Goal: Transaction & Acquisition: Purchase product/service

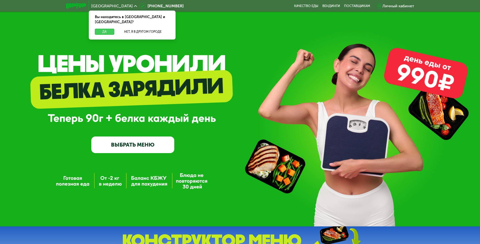
click at [107, 29] on button "Да" at bounding box center [104, 32] width 19 height 6
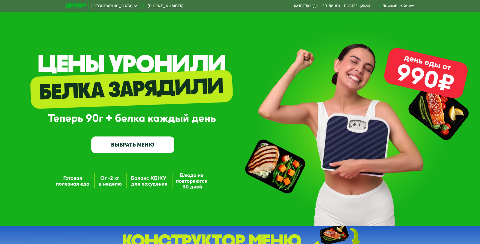
click at [228, 95] on div "GrowFood — доставка правильного питания ВЫБРАТЬ МЕНЮ" at bounding box center [240, 115] width 480 height 77
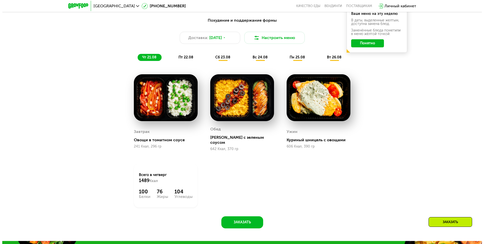
scroll to position [227, 0]
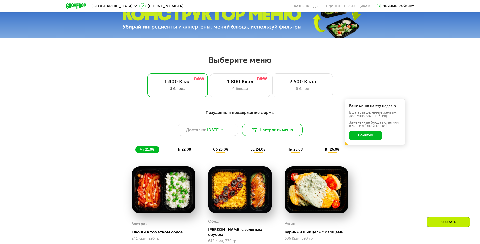
click at [264, 134] on button "Настроить меню" at bounding box center [272, 130] width 61 height 12
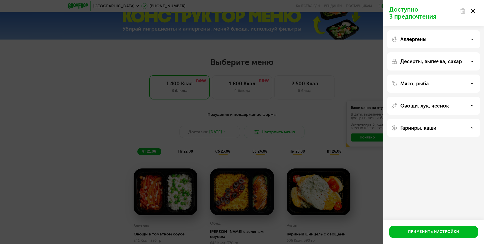
click at [465, 41] on div "Аллергены" at bounding box center [433, 39] width 85 height 6
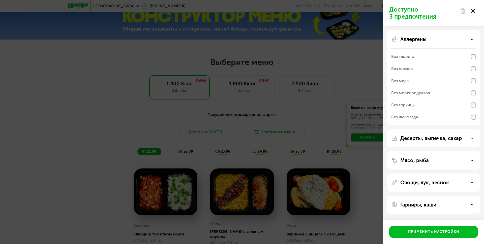
click at [421, 93] on div "Без морепродуктов" at bounding box center [410, 93] width 39 height 6
click at [472, 39] on icon at bounding box center [472, 39] width 3 height 3
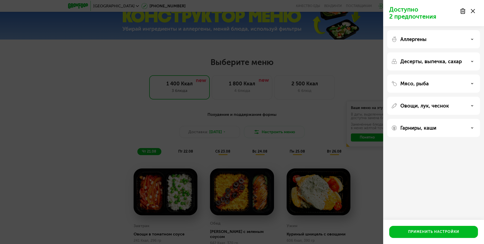
click at [474, 60] on div "Десерты, выпечка, сахар" at bounding box center [433, 62] width 85 height 6
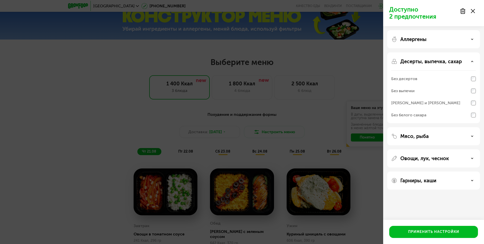
click at [473, 62] on use at bounding box center [473, 61] width 2 height 1
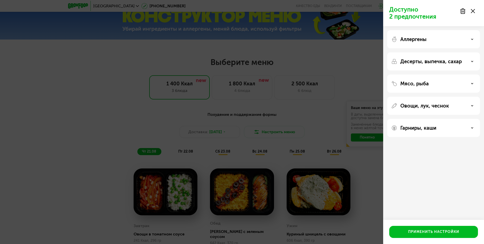
click at [472, 97] on div "Мясо, рыба" at bounding box center [433, 106] width 93 height 18
click at [472, 84] on icon at bounding box center [472, 83] width 3 height 3
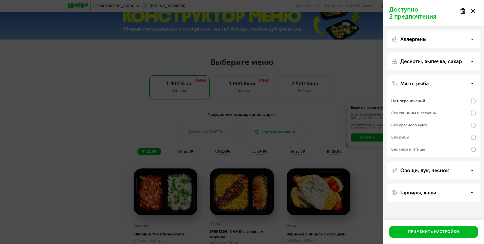
click at [406, 137] on div "Без рыбы" at bounding box center [400, 137] width 18 height 6
click at [472, 86] on div "Мясо, рыба" at bounding box center [433, 84] width 85 height 6
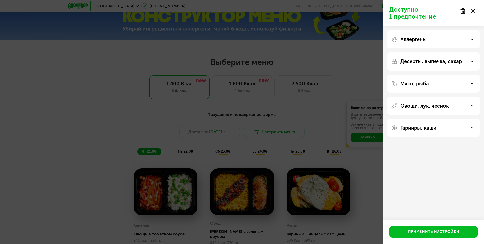
click at [467, 38] on div "Аллергены" at bounding box center [433, 39] width 85 height 6
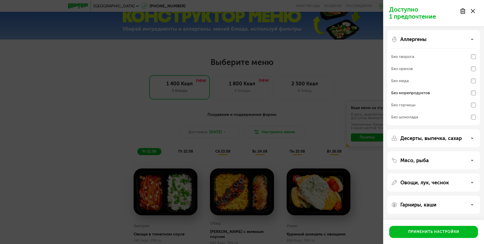
click at [471, 38] on div "Аллергены" at bounding box center [433, 39] width 85 height 6
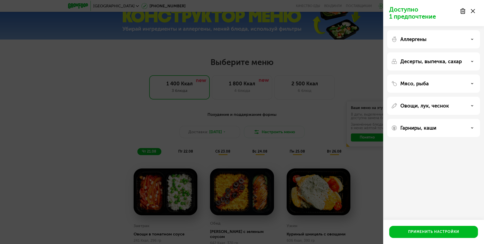
click at [467, 104] on div "Овощи, лук, чеснок" at bounding box center [433, 106] width 85 height 6
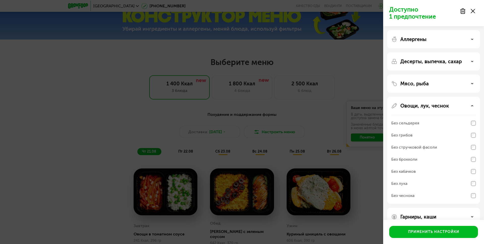
scroll to position [11, 0]
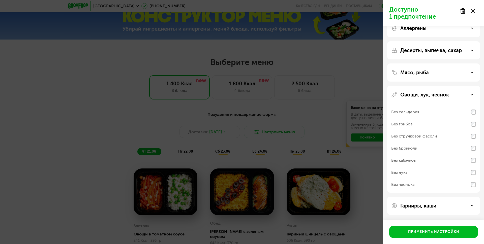
click at [419, 183] on div "Без чеснока" at bounding box center [433, 185] width 85 height 12
click at [417, 184] on div "Без чеснока" at bounding box center [433, 185] width 85 height 12
click at [429, 210] on div "Гарниры, каши" at bounding box center [433, 206] width 93 height 18
click at [430, 208] on p "Гарниры, каши" at bounding box center [418, 206] width 36 height 6
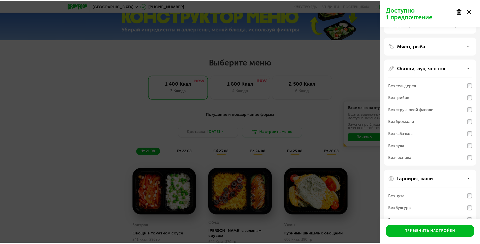
scroll to position [76, 0]
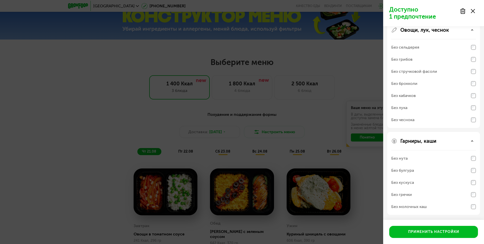
click at [432, 160] on div "Без нута" at bounding box center [433, 159] width 85 height 12
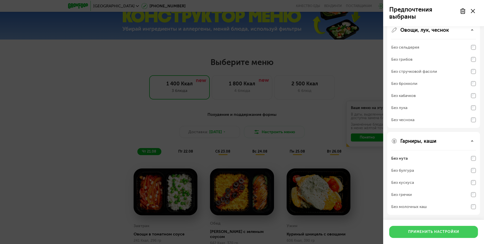
click at [425, 231] on div "Применить настройки" at bounding box center [433, 232] width 51 height 5
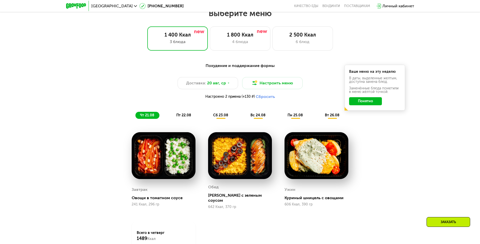
scroll to position [353, 0]
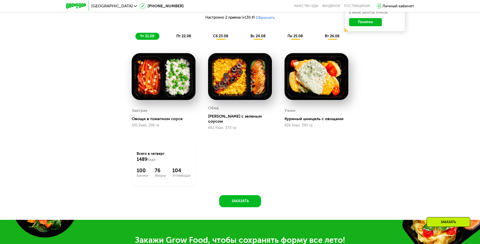
click at [330, 83] on img at bounding box center [316, 76] width 64 height 47
click at [185, 36] on span "пт 22.08" at bounding box center [183, 36] width 15 height 4
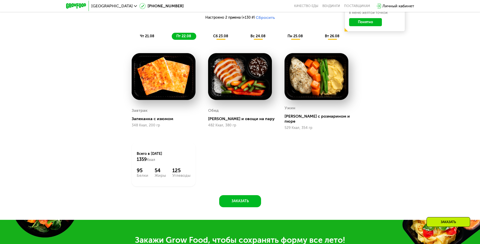
click at [247, 89] on img at bounding box center [240, 76] width 64 height 47
click at [226, 38] on span "сб 23.08" at bounding box center [220, 36] width 15 height 4
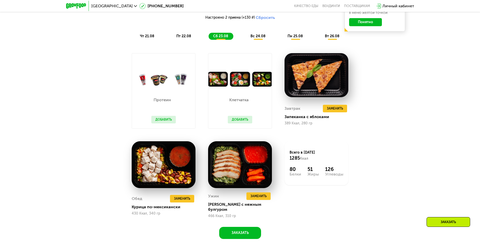
click at [164, 120] on button "Добавить" at bounding box center [163, 120] width 24 height 8
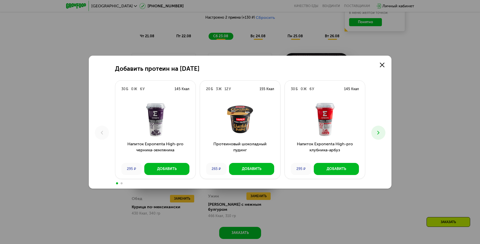
click at [380, 134] on icon at bounding box center [378, 133] width 6 height 6
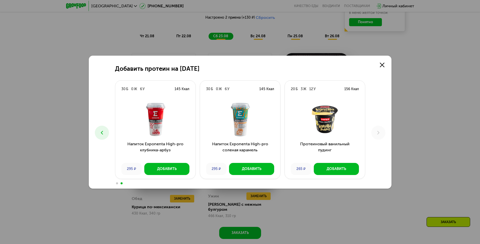
click at [104, 133] on icon at bounding box center [102, 133] width 6 height 6
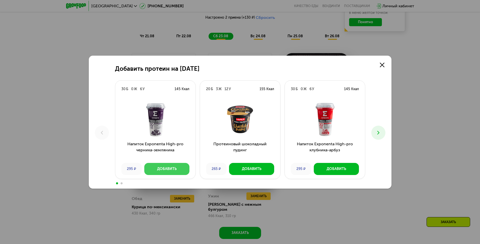
click at [185, 169] on button "Добавить" at bounding box center [166, 169] width 45 height 12
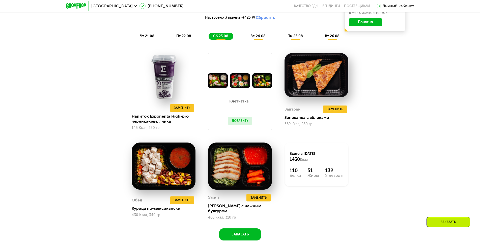
click at [254, 37] on span "вс 24.08" at bounding box center [257, 36] width 15 height 4
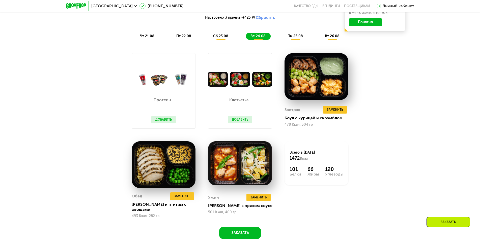
click at [246, 35] on div "сб 23.08" at bounding box center [258, 36] width 25 height 7
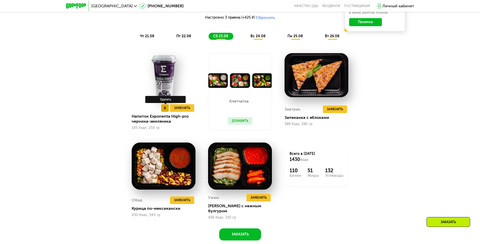
click at [164, 109] on button at bounding box center [165, 108] width 8 height 8
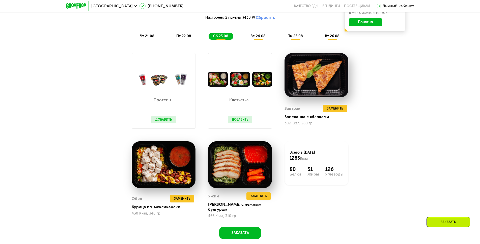
click at [263, 38] on span "вс 24.08" at bounding box center [257, 36] width 15 height 4
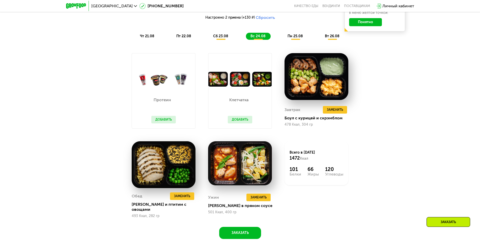
click at [320, 36] on div "пн 25.08" at bounding box center [332, 36] width 24 height 7
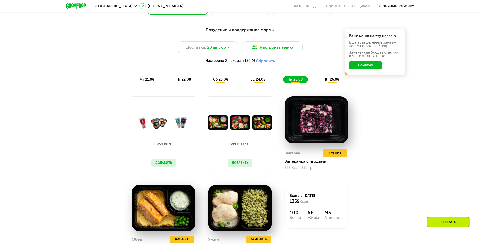
scroll to position [227, 0]
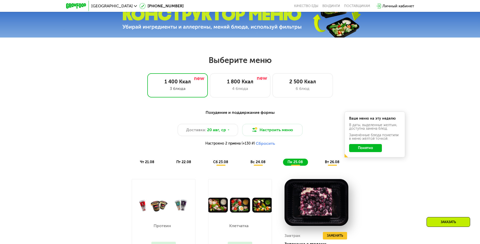
click at [334, 168] on div "Похудение и поддержание формы Доставка: [DATE] Настроить меню Настроено 2 прием…" at bounding box center [240, 138] width 305 height 62
click at [333, 164] on span "вт 26.08" at bounding box center [332, 162] width 15 height 4
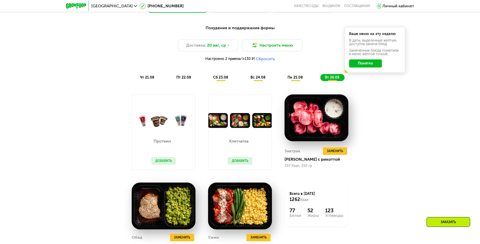
scroll to position [328, 0]
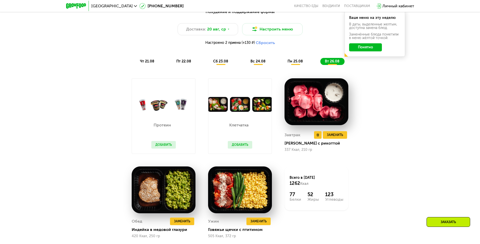
click at [313, 113] on img at bounding box center [316, 101] width 64 height 47
click at [342, 136] on span "Заменить" at bounding box center [335, 135] width 16 height 5
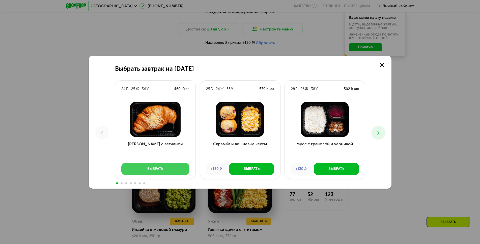
click at [161, 169] on div "Выбрать" at bounding box center [155, 169] width 16 height 5
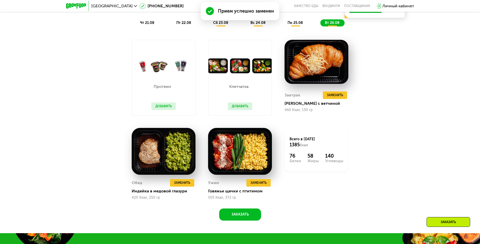
scroll to position [404, 0]
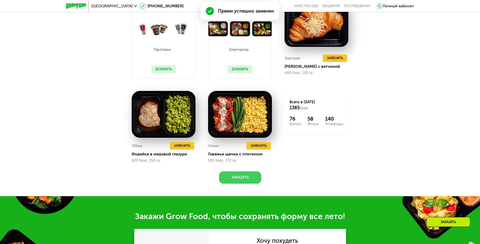
click at [248, 179] on button "Заказать" at bounding box center [240, 178] width 42 height 12
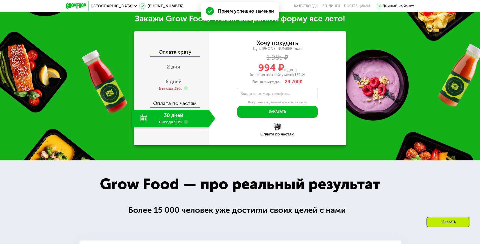
scroll to position [602, 0]
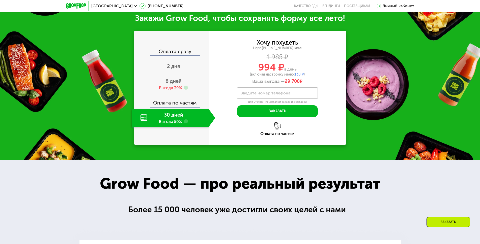
click at [172, 106] on div "Оплата по частям" at bounding box center [172, 101] width 74 height 12
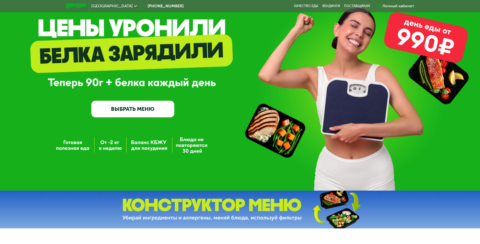
scroll to position [0, 0]
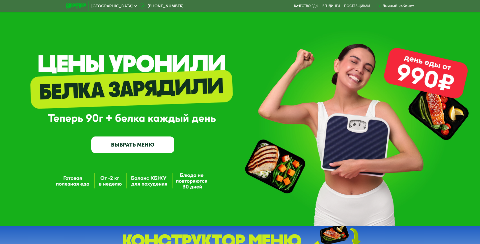
click at [379, 7] on use at bounding box center [379, 6] width 4 height 5
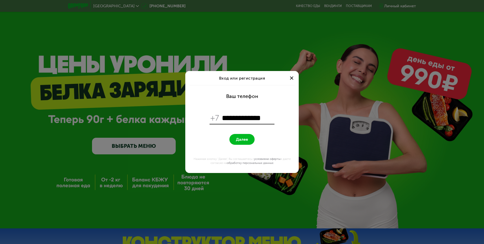
type input "**********"
click at [229, 134] on button "Далее" at bounding box center [241, 139] width 25 height 11
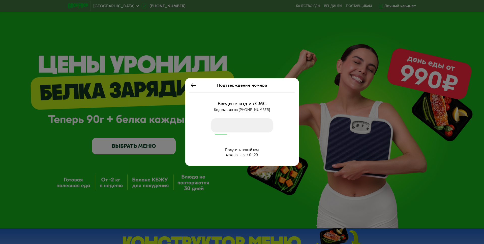
click at [218, 129] on input "number" at bounding box center [242, 126] width 62 height 14
type input "****"
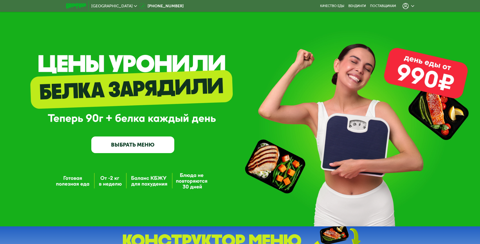
click at [150, 148] on link "ВЫБРАТЬ МЕНЮ" at bounding box center [132, 145] width 83 height 17
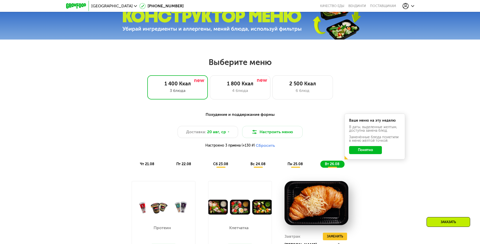
scroll to position [222, 0]
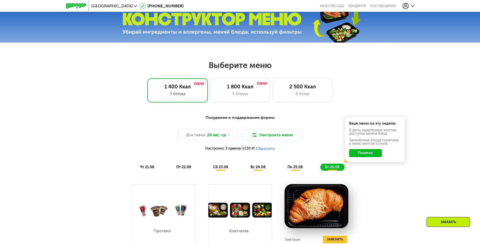
click at [227, 114] on div "Похудение и поддержание формы Доставка: [DATE] Настроить меню Настроено 3 прием…" at bounding box center [240, 143] width 305 height 62
click at [269, 138] on button "Настроить меню" at bounding box center [272, 135] width 61 height 12
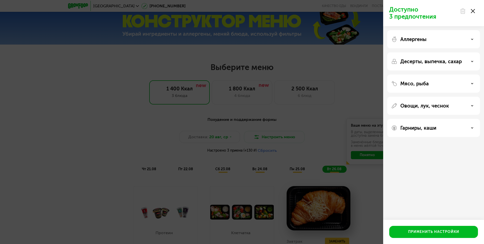
click at [465, 10] on use at bounding box center [463, 11] width 4 height 5
click at [474, 10] on use at bounding box center [473, 11] width 4 height 4
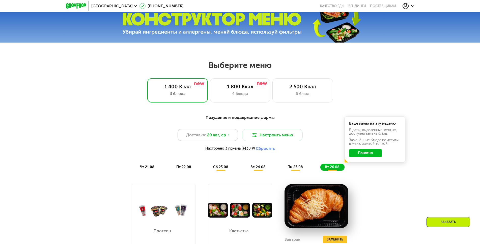
click at [228, 133] on div "Доставка: [DATE]" at bounding box center [208, 135] width 61 height 12
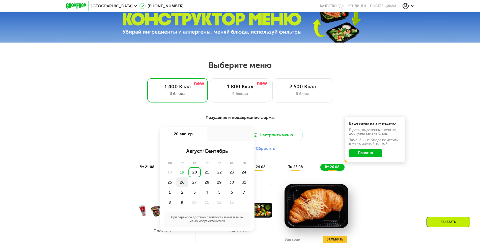
click at [188, 184] on div "26" at bounding box center [194, 183] width 12 height 10
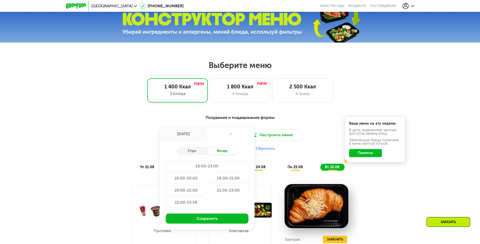
click at [206, 198] on div "21:00-23:00" at bounding box center [186, 203] width 40 height 10
click at [208, 191] on div "20:00-22:00" at bounding box center [228, 191] width 40 height 10
click at [206, 186] on div "19:00-21:00" at bounding box center [186, 191] width 40 height 10
click at [208, 190] on div "20:00-22:00" at bounding box center [228, 191] width 40 height 10
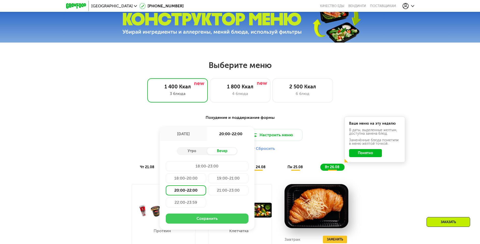
click at [207, 223] on button "Сохранить" at bounding box center [207, 219] width 83 height 10
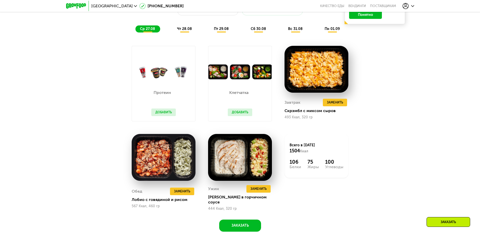
scroll to position [348, 0]
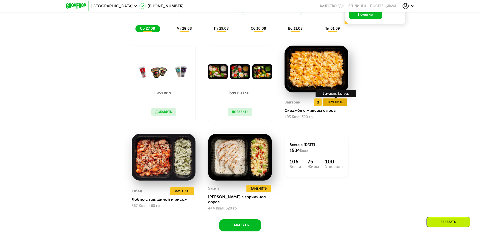
click at [333, 103] on span "Заменить" at bounding box center [335, 102] width 16 height 5
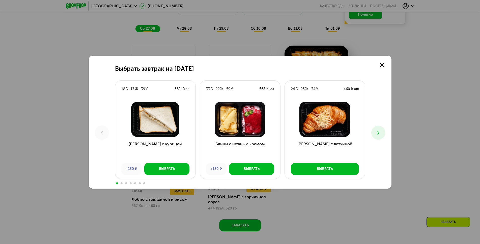
click at [380, 132] on icon at bounding box center [378, 133] width 6 height 6
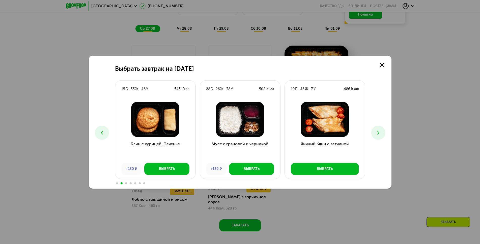
click at [380, 132] on icon at bounding box center [378, 133] width 6 height 6
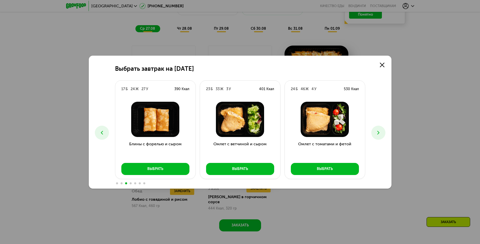
click at [380, 132] on icon at bounding box center [378, 133] width 6 height 6
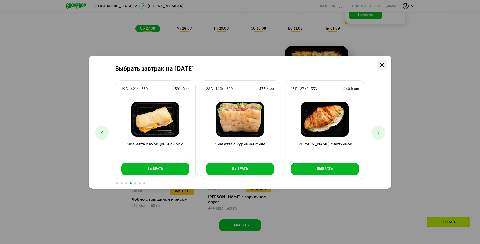
click at [382, 65] on use at bounding box center [382, 65] width 5 height 5
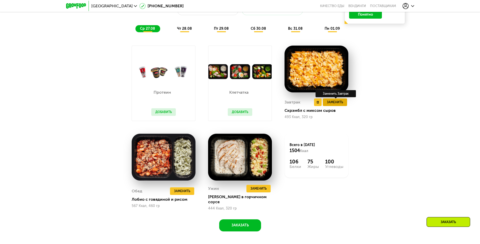
click at [337, 104] on span "Заменить" at bounding box center [335, 102] width 16 height 5
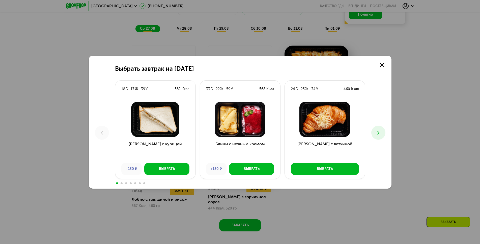
click at [382, 131] on button at bounding box center [378, 133] width 14 height 14
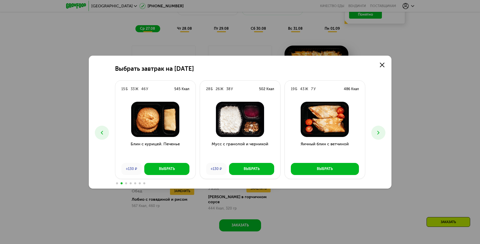
click at [382, 131] on button at bounding box center [378, 133] width 14 height 14
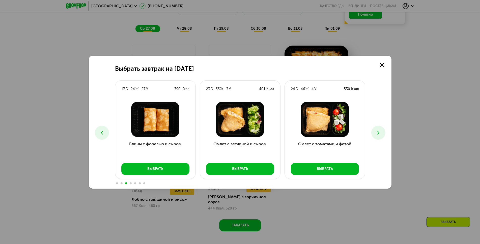
click at [382, 131] on button at bounding box center [378, 133] width 14 height 14
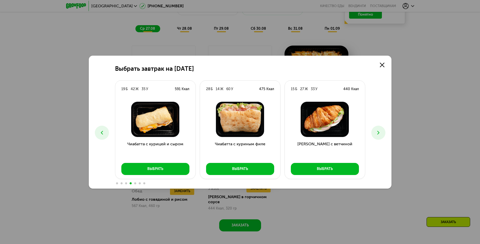
click at [382, 131] on button at bounding box center [378, 133] width 14 height 14
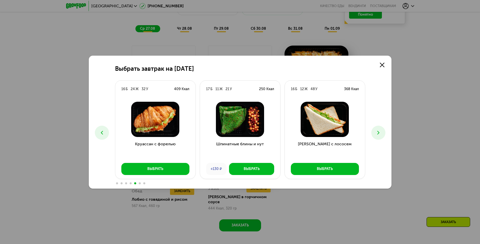
click at [381, 132] on icon at bounding box center [378, 133] width 6 height 6
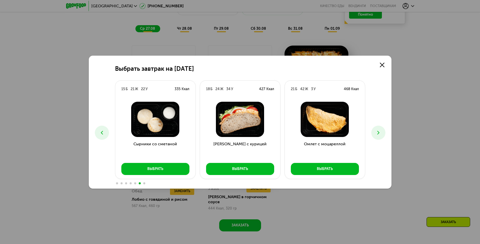
click at [381, 132] on icon at bounding box center [378, 133] width 6 height 6
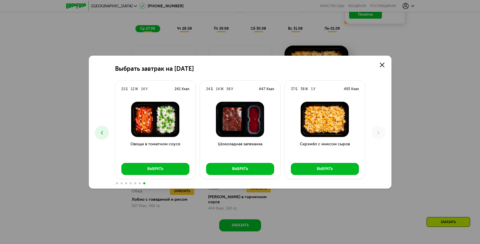
click at [101, 133] on use at bounding box center [102, 133] width 2 height 4
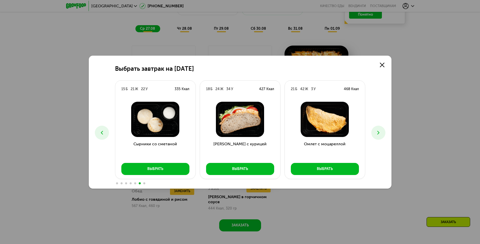
click at [101, 133] on use at bounding box center [102, 133] width 2 height 4
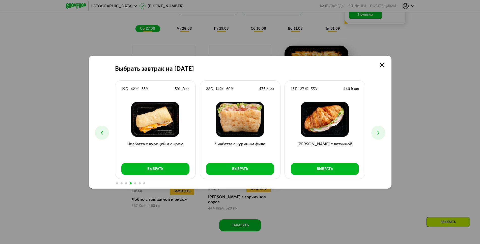
click at [101, 133] on use at bounding box center [102, 133] width 2 height 4
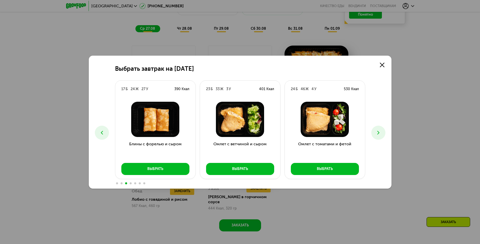
click at [101, 133] on use at bounding box center [102, 133] width 2 height 4
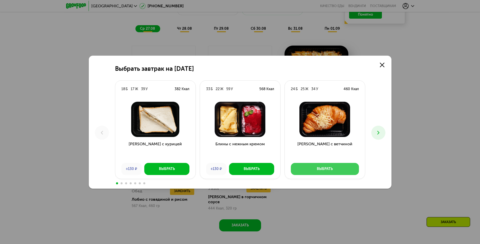
click at [329, 168] on div "Выбрать" at bounding box center [325, 169] width 16 height 5
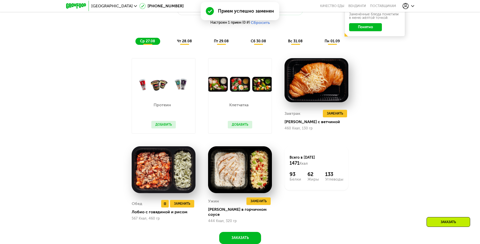
click at [159, 181] on img at bounding box center [164, 170] width 64 height 47
click at [180, 205] on span "Заменить" at bounding box center [182, 204] width 16 height 5
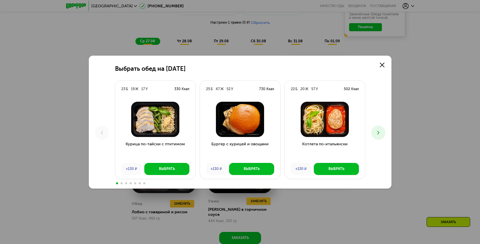
click at [377, 132] on icon at bounding box center [378, 133] width 6 height 6
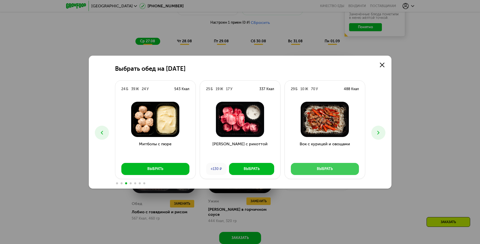
click at [332, 168] on div "Выбрать" at bounding box center [325, 169] width 16 height 5
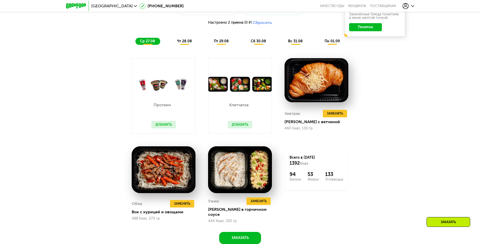
click at [188, 41] on span "чт 28.08" at bounding box center [184, 41] width 15 height 4
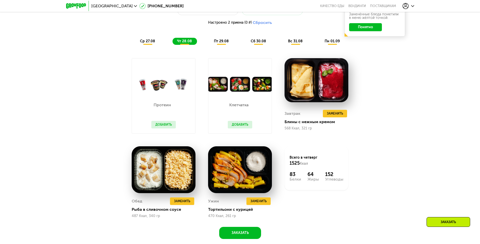
click at [154, 43] on span "ср 27.08" at bounding box center [147, 41] width 15 height 4
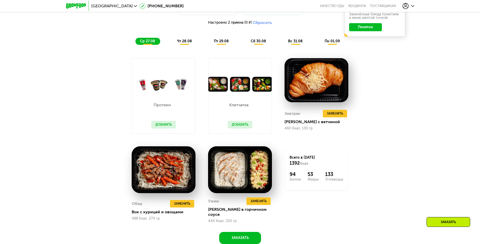
click at [182, 42] on span "чт 28.08" at bounding box center [184, 41] width 15 height 4
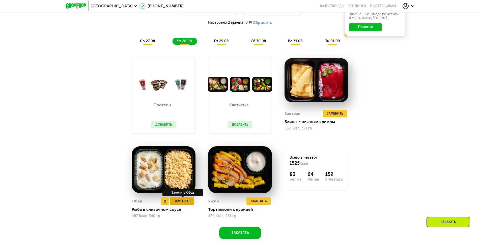
click at [179, 204] on span "Заменить" at bounding box center [182, 201] width 16 height 5
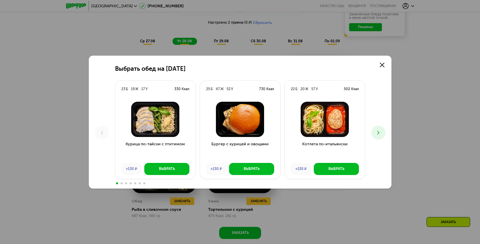
click at [380, 132] on icon at bounding box center [378, 133] width 6 height 6
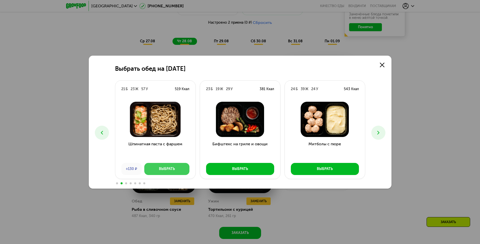
click at [158, 170] on button "Выбрать" at bounding box center [166, 169] width 45 height 12
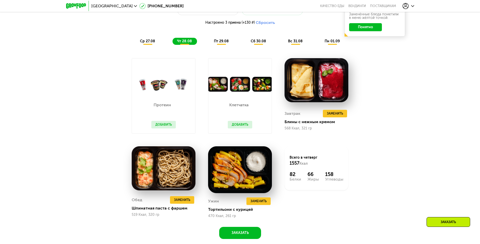
click at [224, 43] on span "пт 29.08" at bounding box center [221, 41] width 15 height 4
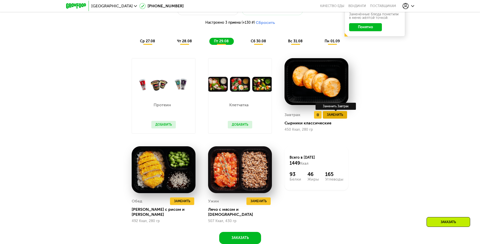
click at [331, 117] on span "Заменить" at bounding box center [335, 114] width 16 height 5
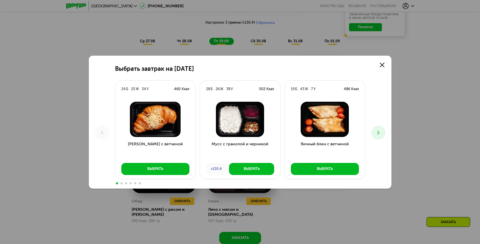
click at [327, 128] on img at bounding box center [325, 119] width 72 height 35
click at [376, 131] on icon at bounding box center [378, 133] width 6 height 6
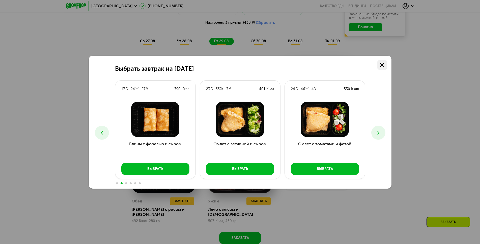
click at [380, 64] on icon at bounding box center [382, 65] width 5 height 5
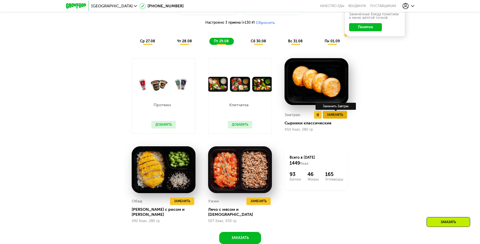
click at [337, 118] on span "Заменить" at bounding box center [335, 114] width 16 height 5
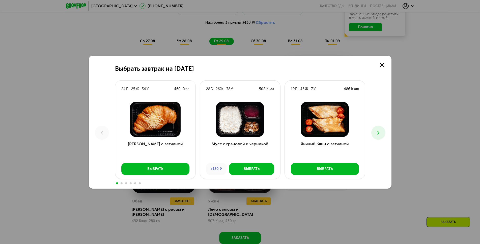
click at [378, 133] on icon at bounding box center [378, 133] width 6 height 6
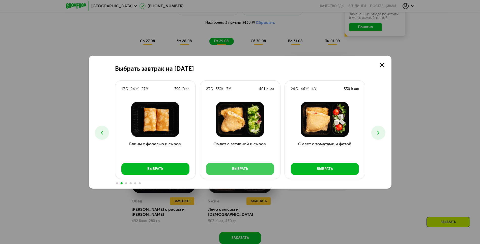
click at [250, 168] on button "Выбрать" at bounding box center [240, 169] width 68 height 12
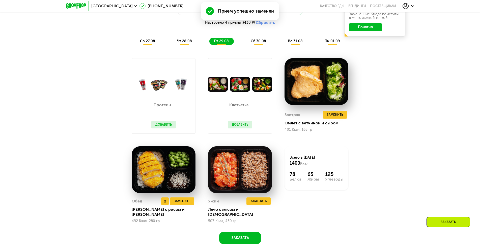
click at [174, 184] on img at bounding box center [164, 170] width 64 height 47
click at [176, 200] on button "Заменить" at bounding box center [182, 202] width 24 height 8
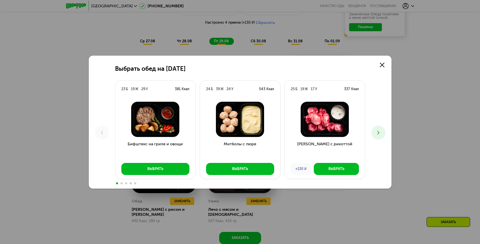
click at [335, 123] on img at bounding box center [325, 119] width 72 height 35
click at [376, 131] on icon at bounding box center [378, 133] width 6 height 6
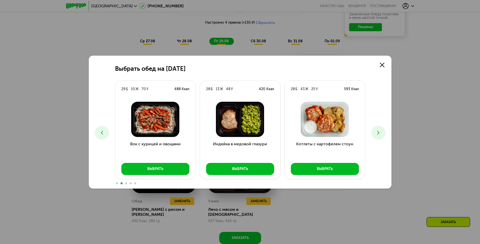
click at [379, 133] on use at bounding box center [378, 133] width 2 height 4
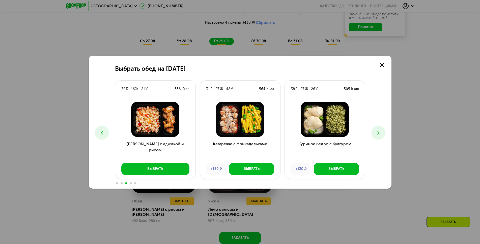
click at [379, 133] on use at bounding box center [378, 133] width 2 height 4
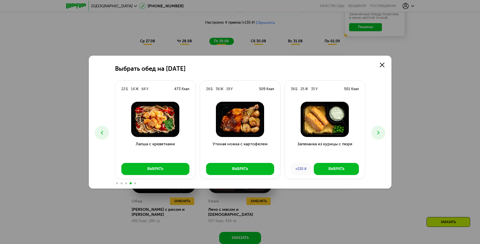
click at [104, 132] on icon at bounding box center [102, 133] width 6 height 6
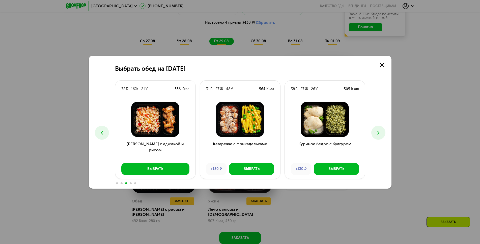
click at [377, 131] on icon at bounding box center [378, 133] width 6 height 6
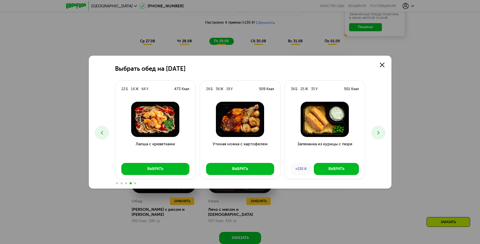
click at [378, 130] on icon at bounding box center [378, 133] width 6 height 6
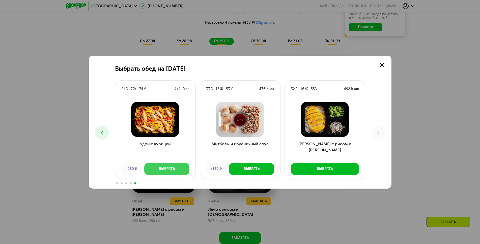
click at [161, 167] on div "Выбрать" at bounding box center [167, 169] width 16 height 5
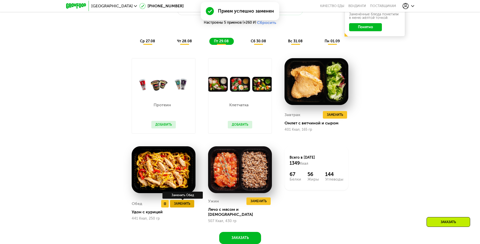
click at [178, 202] on span "Заменить" at bounding box center [182, 204] width 16 height 5
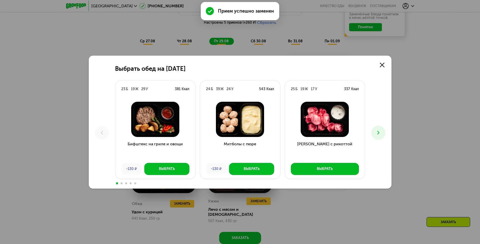
click at [379, 132] on icon at bounding box center [378, 133] width 6 height 6
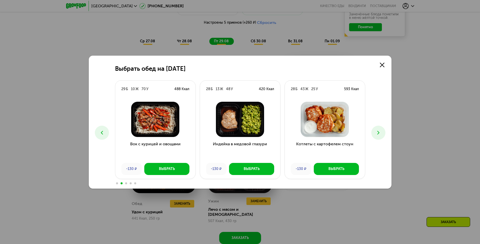
click at [379, 132] on icon at bounding box center [378, 133] width 6 height 6
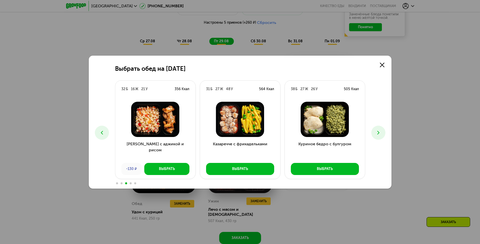
click at [379, 132] on icon at bounding box center [378, 133] width 6 height 6
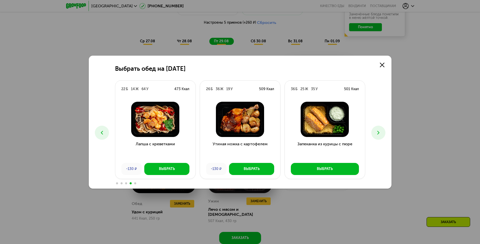
click at [379, 132] on icon at bounding box center [378, 133] width 6 height 6
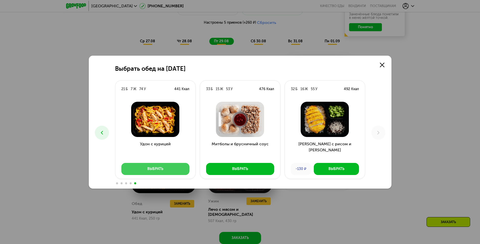
click at [153, 165] on button "Выбрать" at bounding box center [155, 169] width 68 height 12
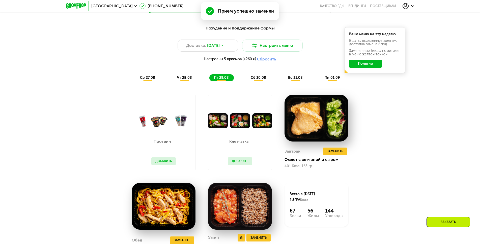
scroll to position [272, 0]
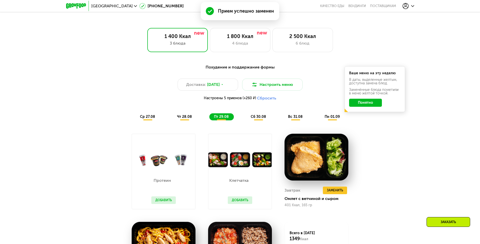
click at [250, 100] on span "Настроены 5 приемов (+260 ₽)" at bounding box center [230, 99] width 52 height 4
click at [263, 99] on button "Сбросить" at bounding box center [266, 98] width 19 height 5
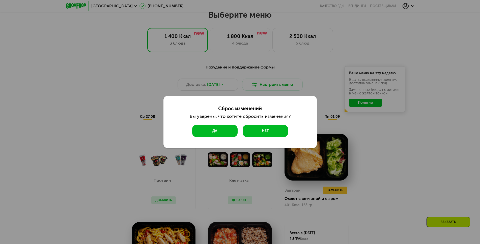
click at [218, 133] on button "Да" at bounding box center [214, 131] width 45 height 12
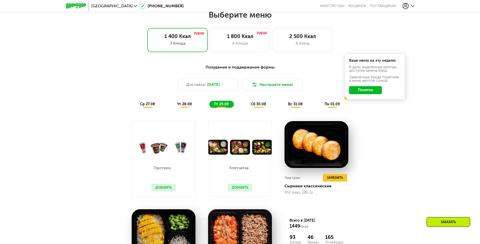
click at [147, 106] on span "ср 27.08" at bounding box center [147, 104] width 15 height 4
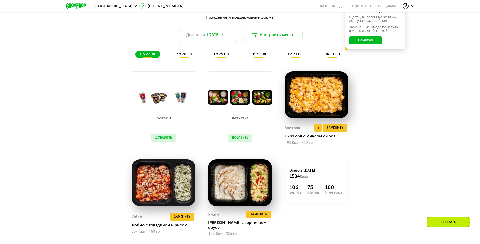
scroll to position [373, 0]
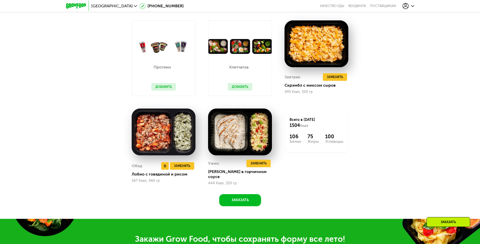
click at [187, 144] on img at bounding box center [164, 132] width 64 height 47
click at [180, 165] on span "Заменить" at bounding box center [182, 166] width 16 height 5
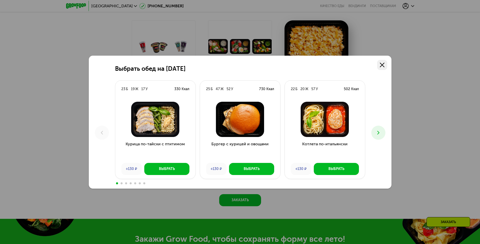
click at [381, 65] on use at bounding box center [382, 65] width 5 height 5
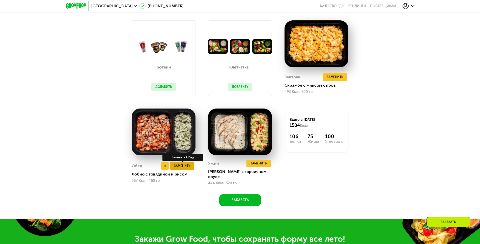
click at [186, 166] on span "Заменить" at bounding box center [182, 166] width 16 height 5
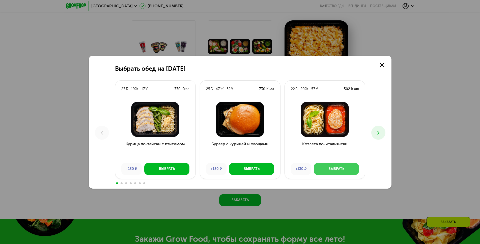
click at [337, 169] on div "Выбрать" at bounding box center [336, 169] width 16 height 5
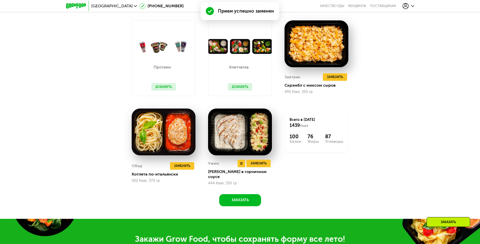
scroll to position [285, 0]
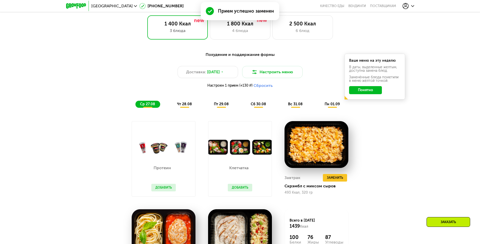
click at [184, 105] on span "чт 28.08" at bounding box center [184, 104] width 15 height 4
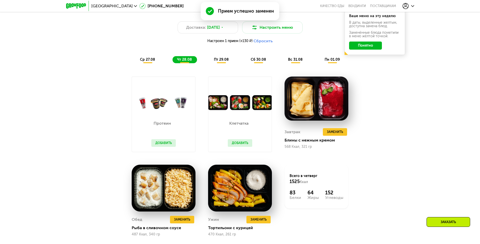
scroll to position [386, 0]
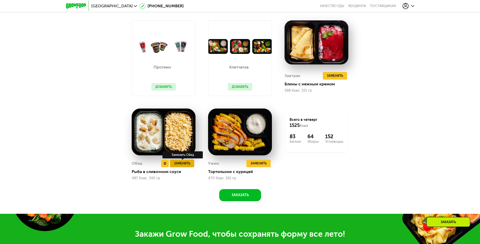
click at [181, 165] on span "Заменить" at bounding box center [182, 163] width 16 height 5
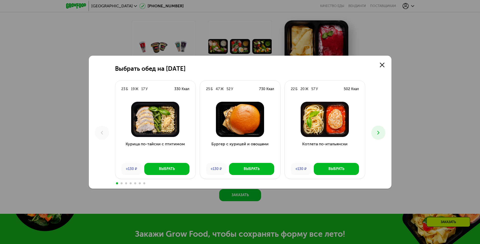
click at [379, 131] on icon at bounding box center [378, 133] width 6 height 6
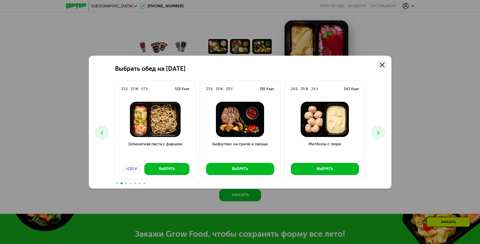
click at [384, 63] on use at bounding box center [382, 65] width 5 height 5
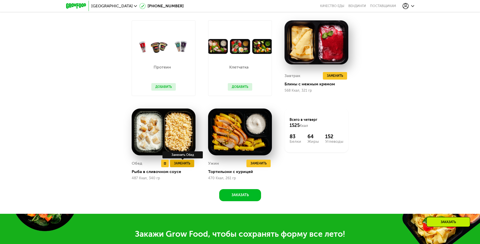
click at [179, 166] on span "Заменить" at bounding box center [182, 163] width 16 height 5
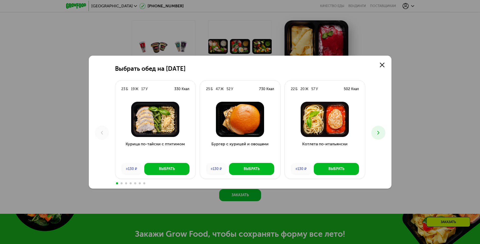
click at [379, 133] on icon at bounding box center [378, 133] width 6 height 6
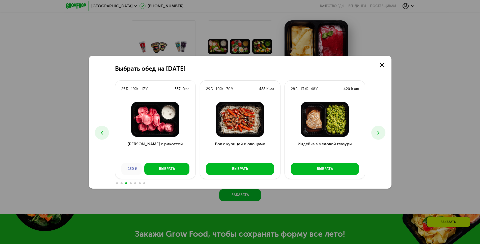
click at [378, 131] on icon at bounding box center [378, 133] width 6 height 6
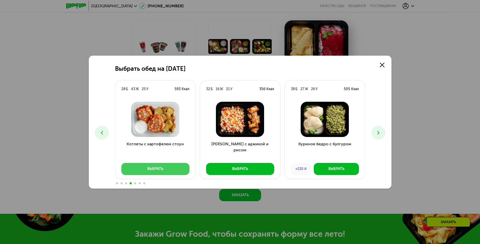
click at [153, 169] on div "Выбрать" at bounding box center [155, 169] width 16 height 5
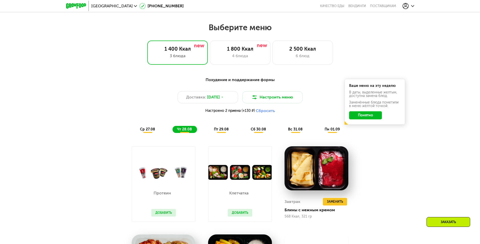
scroll to position [335, 0]
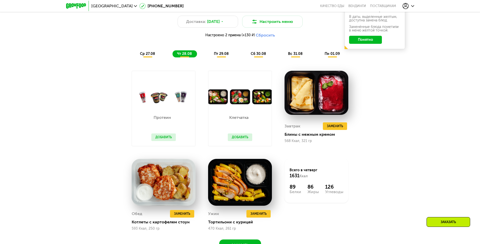
click at [247, 37] on span "Настроено 2 приема (+130 ₽)" at bounding box center [229, 36] width 49 height 4
click at [261, 38] on button "Сбросить" at bounding box center [265, 35] width 19 height 5
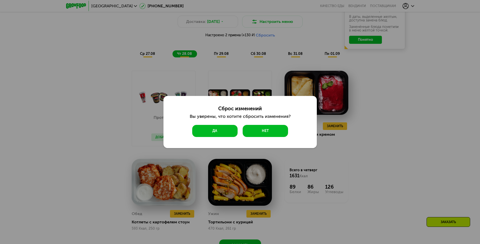
click at [214, 132] on button "Да" at bounding box center [214, 131] width 45 height 12
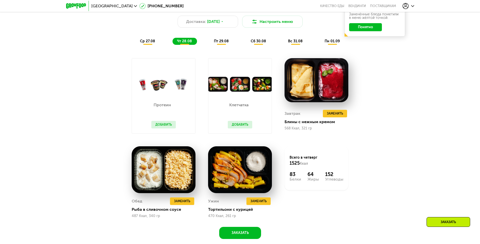
click at [147, 38] on div "Похудение и поддержание формы Доставка: [DATE] Настроить меню ср 27.08 чт 28.08…" at bounding box center [240, 23] width 299 height 44
click at [148, 42] on span "ср 27.08" at bounding box center [147, 41] width 15 height 4
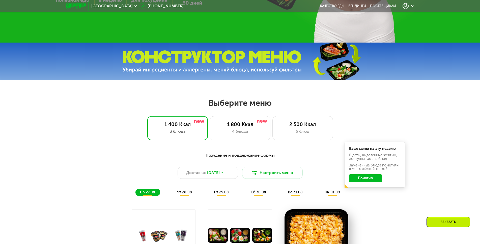
scroll to position [260, 0]
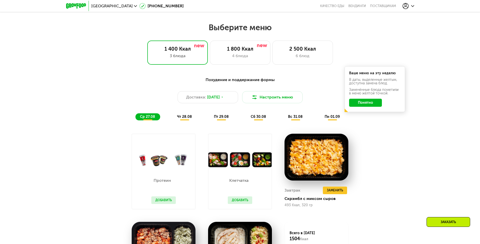
click at [369, 105] on button "Понятно" at bounding box center [365, 103] width 33 height 8
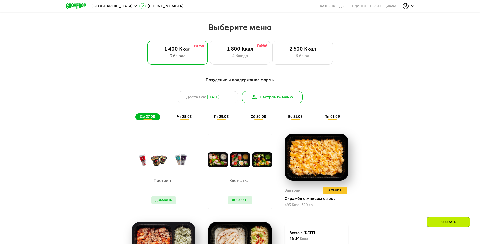
click at [282, 102] on button "Настроить меню" at bounding box center [272, 97] width 61 height 12
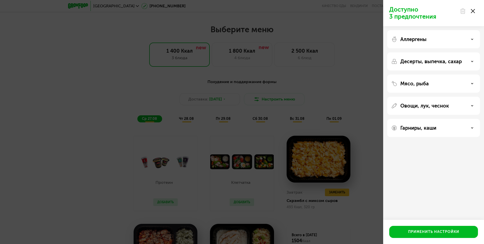
click at [464, 10] on use at bounding box center [463, 11] width 4 height 5
click at [476, 12] on div at bounding box center [467, 11] width 21 height 10
click at [463, 10] on use at bounding box center [463, 11] width 4 height 5
click at [474, 10] on use at bounding box center [473, 11] width 4 height 4
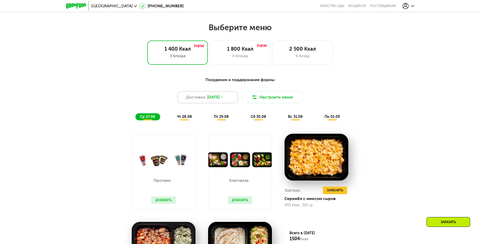
click at [224, 99] on icon at bounding box center [222, 97] width 3 height 3
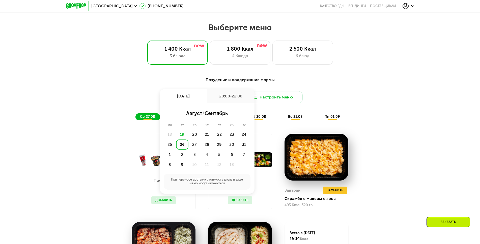
click at [225, 100] on div "20:00-22:00" at bounding box center [230, 96] width 47 height 14
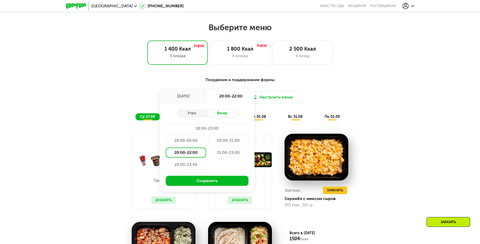
click at [185, 154] on div "20:00-22:00" at bounding box center [186, 153] width 40 height 10
click at [213, 185] on button "Сохранить" at bounding box center [207, 181] width 83 height 10
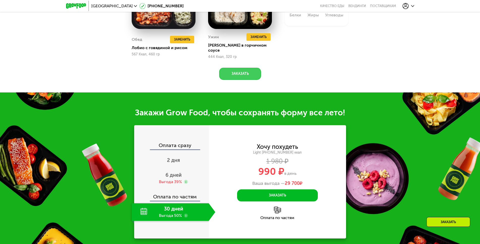
scroll to position [562, 0]
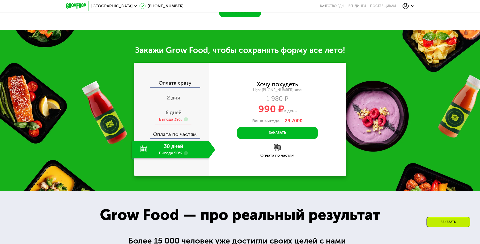
click at [179, 118] on div "Выгода 39%" at bounding box center [170, 120] width 23 height 6
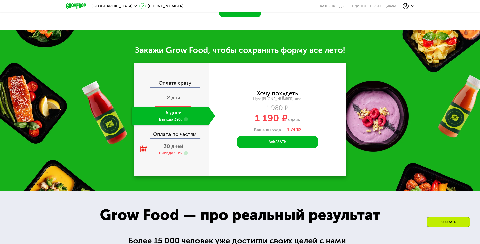
click at [187, 97] on div "2 дня" at bounding box center [174, 99] width 84 height 18
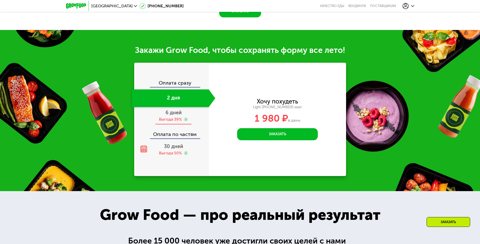
click at [192, 117] on div "6 дней Выгода 39%" at bounding box center [174, 116] width 84 height 18
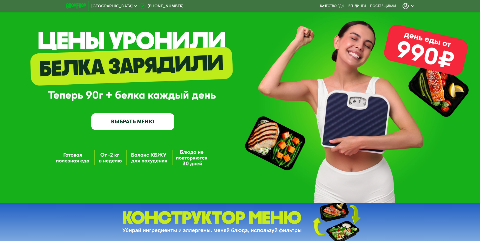
scroll to position [0, 0]
